Goal: Check status: Check status

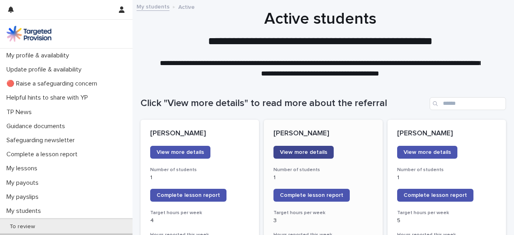
click at [291, 147] on link "View more details" at bounding box center [303, 152] width 60 height 13
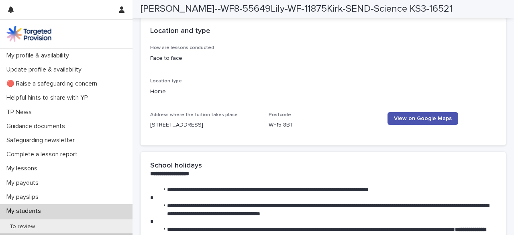
scroll to position [1074, 0]
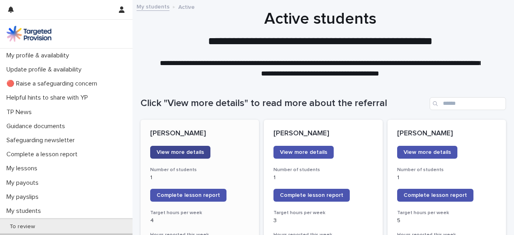
click at [194, 152] on span "View more details" at bounding box center [179, 152] width 47 height 6
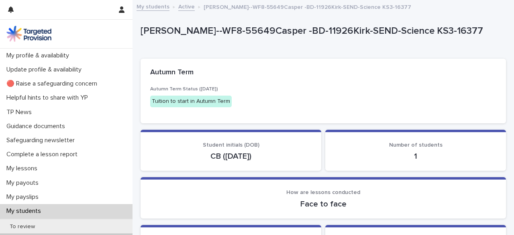
click at [181, 10] on link "Active" at bounding box center [186, 6] width 16 height 9
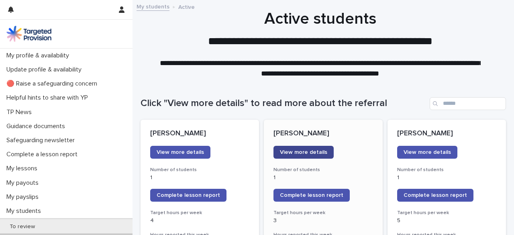
click at [314, 151] on span "View more details" at bounding box center [303, 152] width 47 height 6
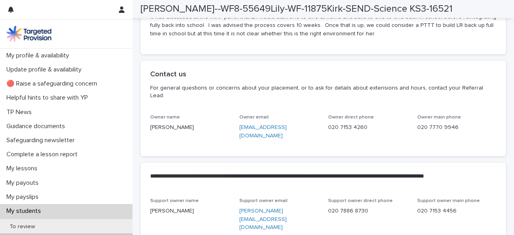
scroll to position [1926, 0]
